Goal: Task Accomplishment & Management: Manage account settings

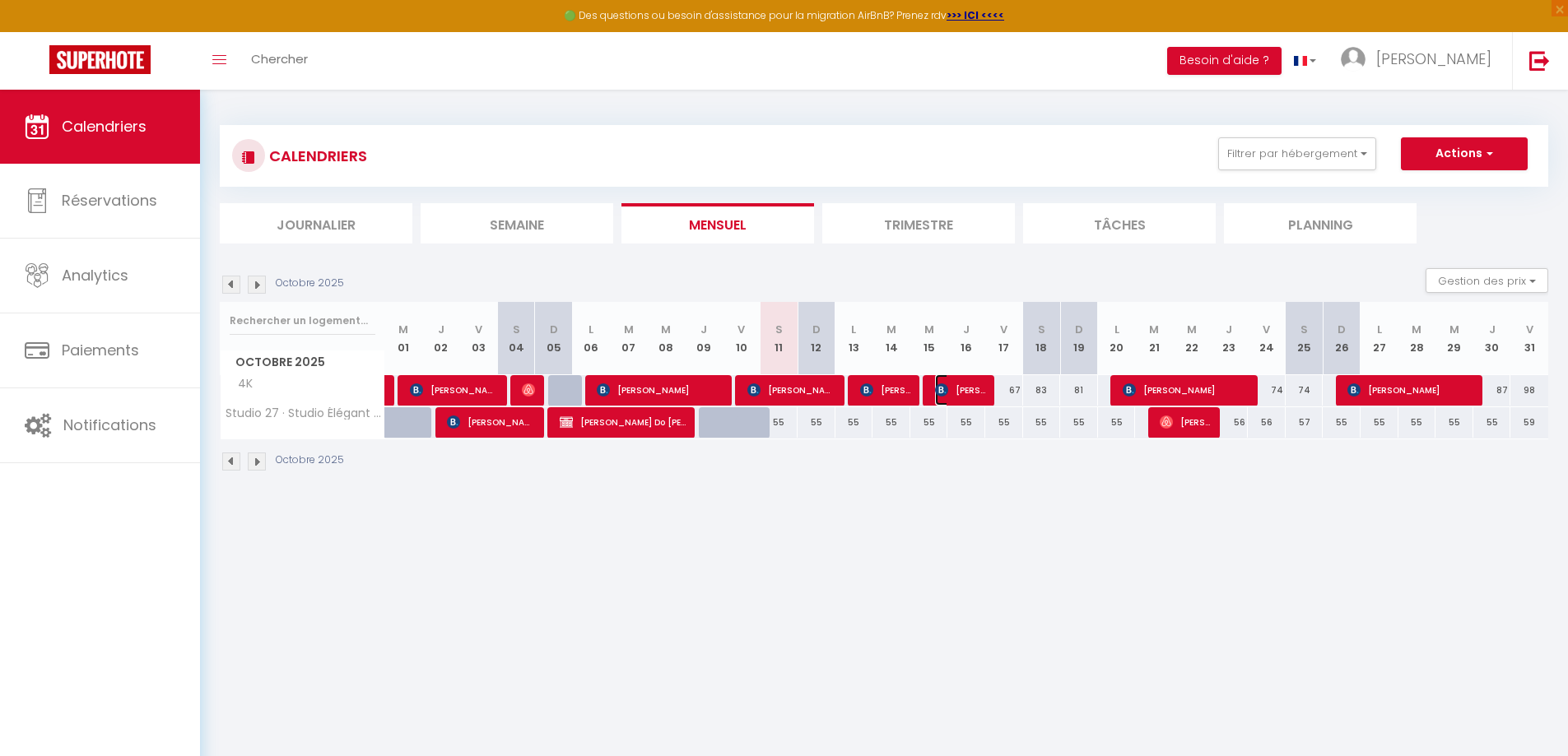
click at [944, 387] on img at bounding box center [942, 390] width 13 height 13
select select "OK"
select select "0"
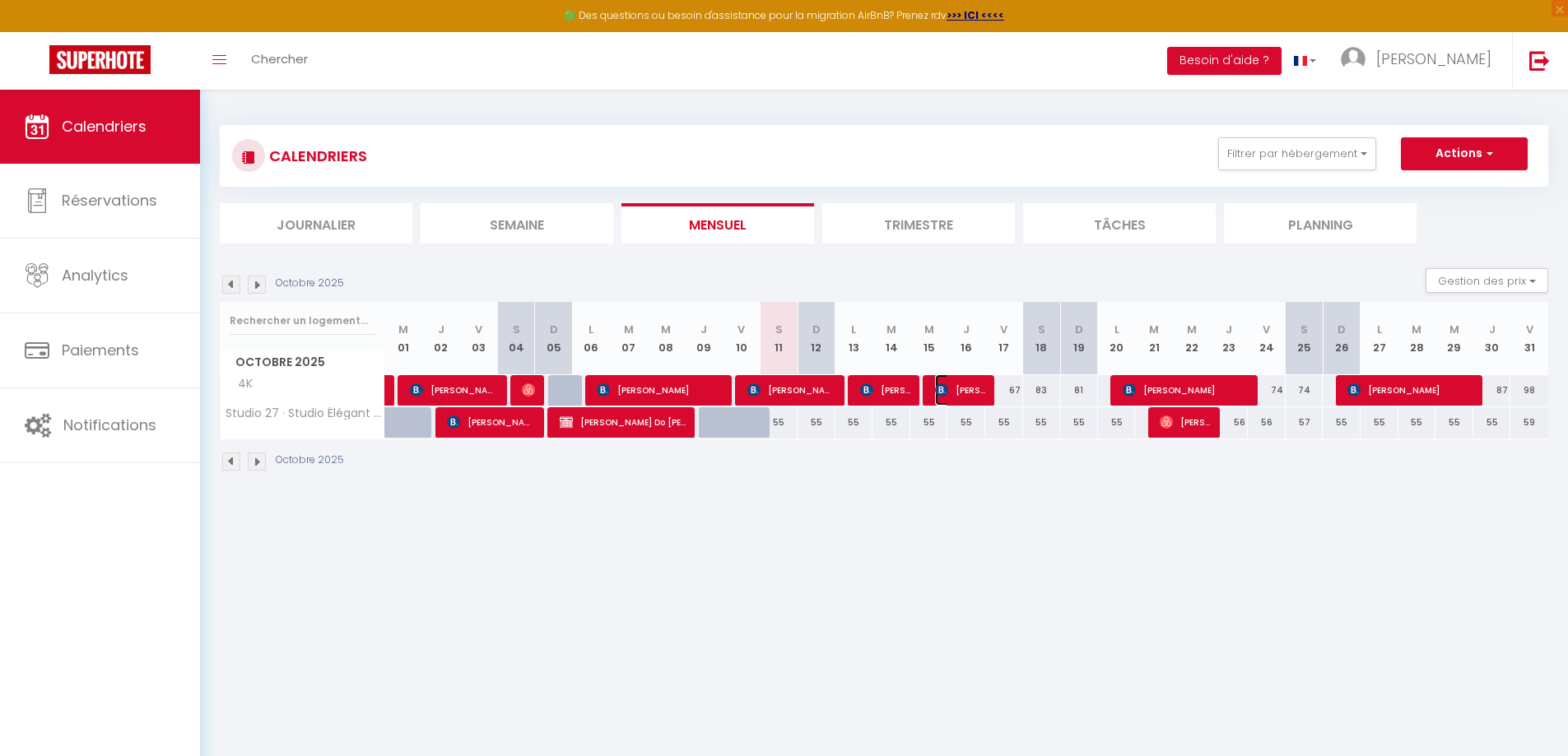
select select "1"
select select
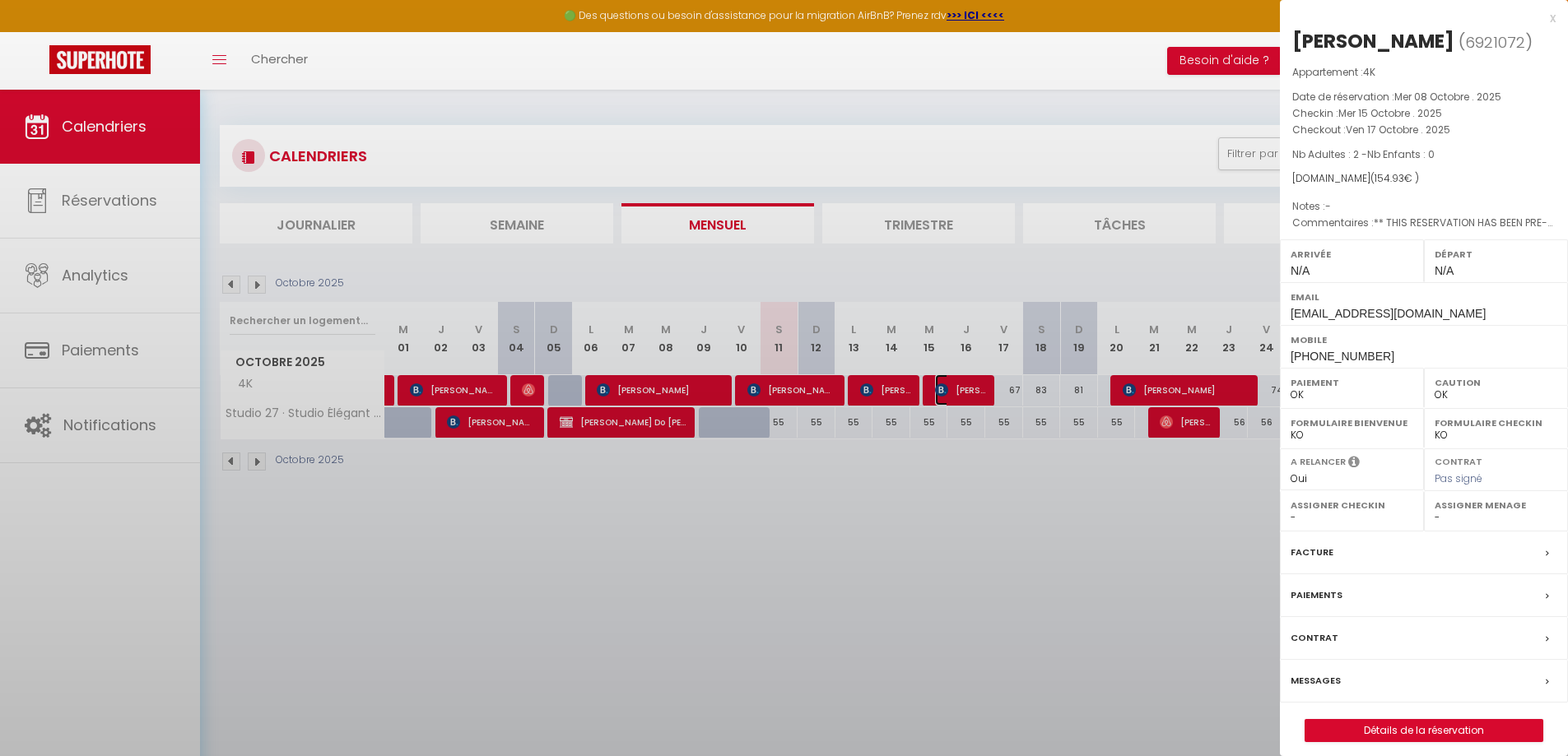
select select "10524"
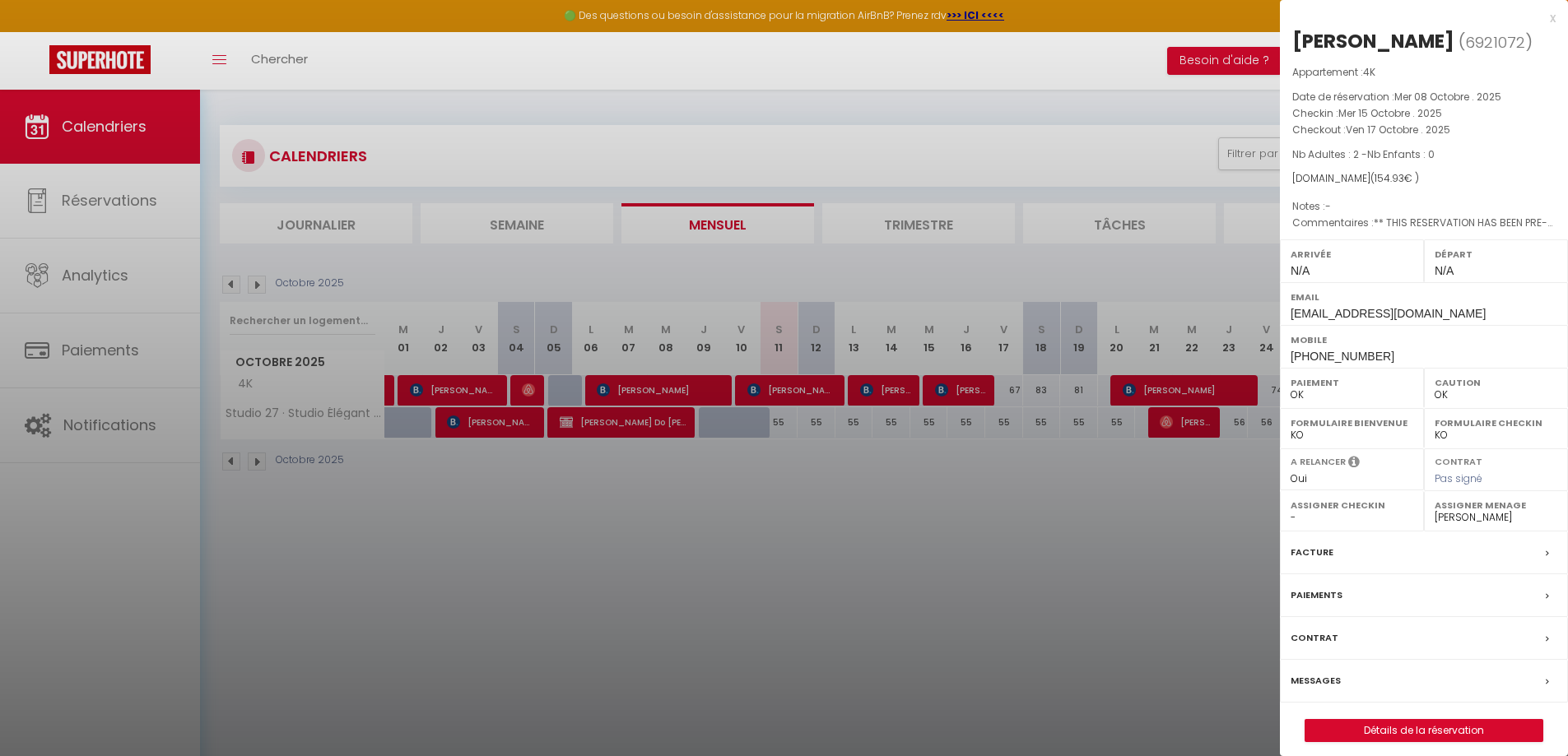
click at [985, 76] on div at bounding box center [784, 378] width 1568 height 756
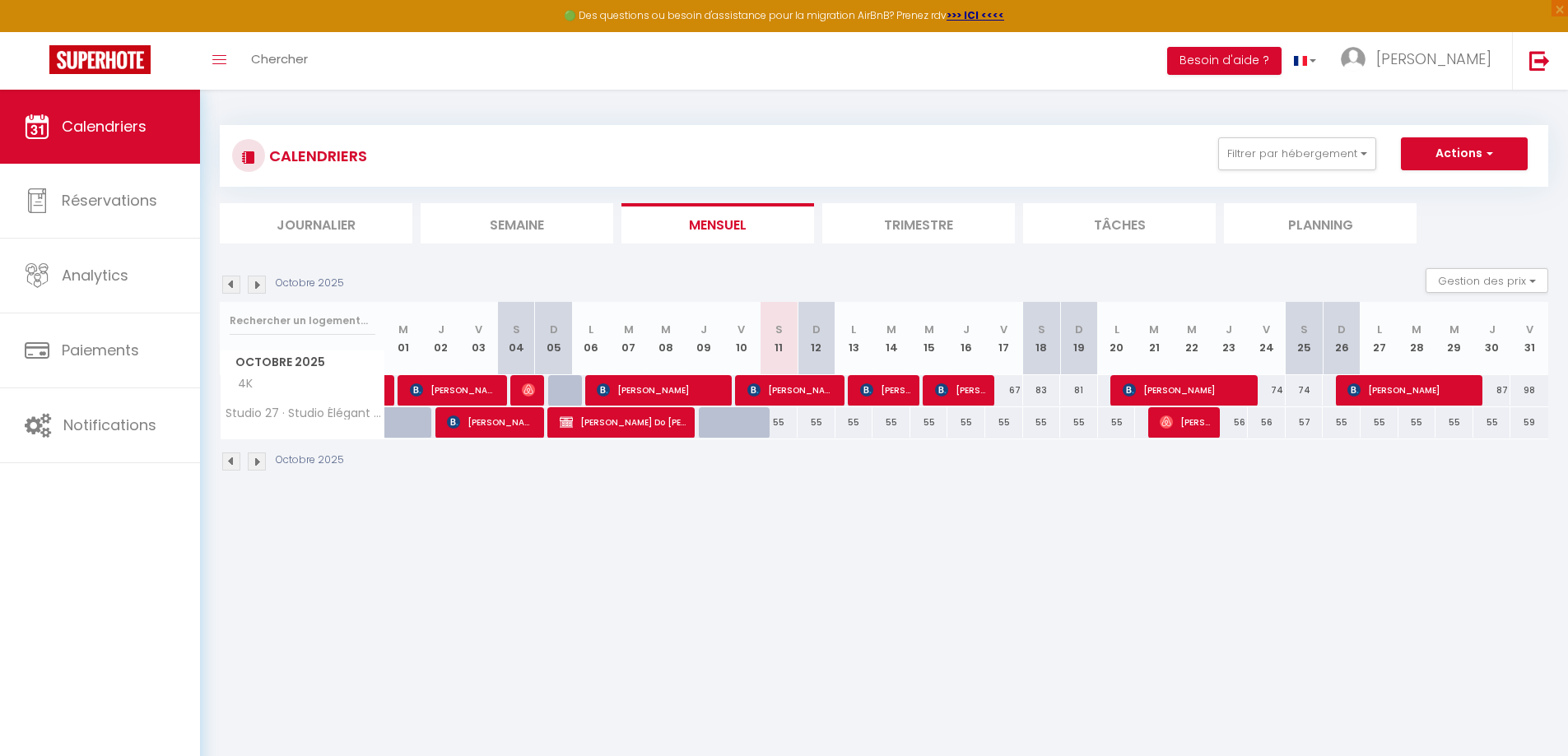
click at [257, 457] on img at bounding box center [256, 461] width 18 height 18
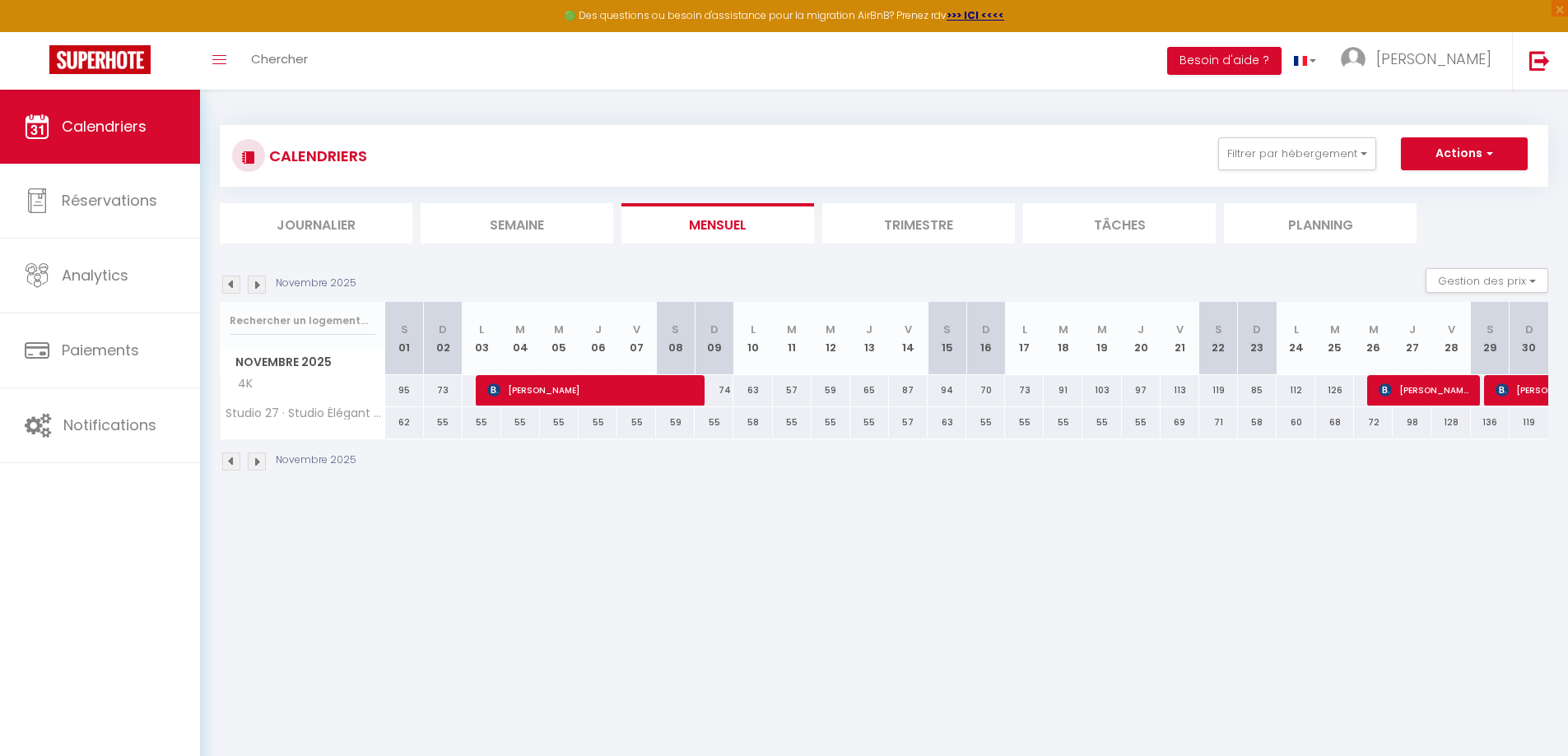
click at [257, 457] on img at bounding box center [256, 461] width 18 height 18
